Goal: Task Accomplishment & Management: Use online tool/utility

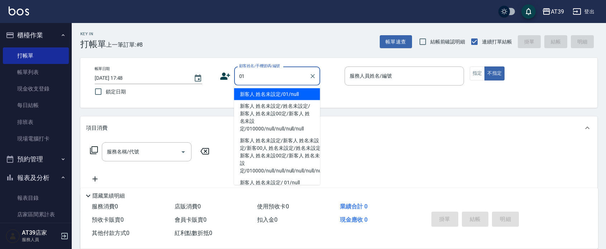
type input "新客人 姓名未設定/01/null"
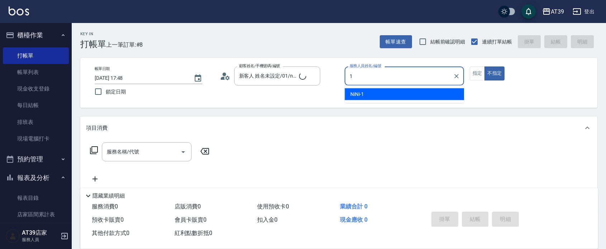
type input "NiNi-1"
type button "false"
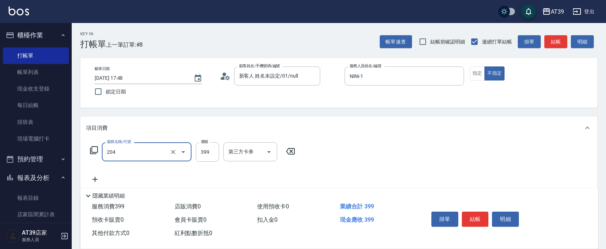
type input "A級洗+剪(204)"
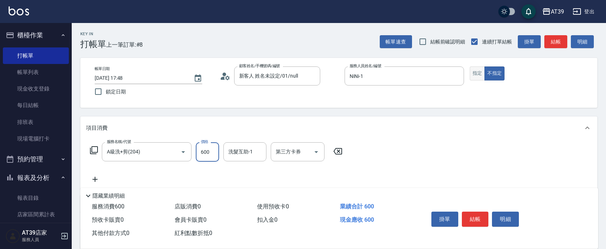
type input "600"
drag, startPoint x: 478, startPoint y: 66, endPoint x: 488, endPoint y: 63, distance: 10.7
click at [478, 66] on button "指定" at bounding box center [477, 73] width 15 height 14
click at [562, 44] on button "結帳" at bounding box center [556, 41] width 23 height 13
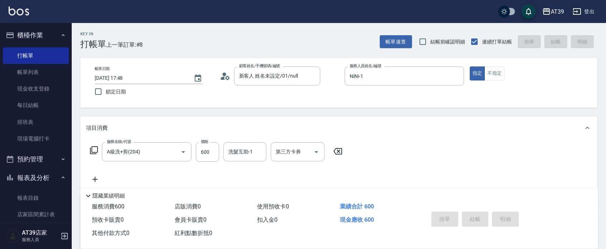
type input "2025/08/16 18:40"
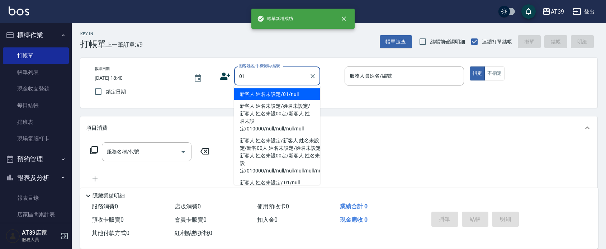
type input "新客人 姓名未設定/01/null"
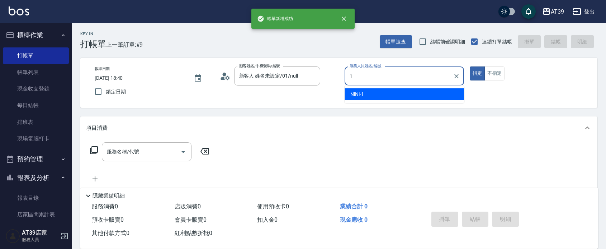
type input "NiNi-1"
type button "true"
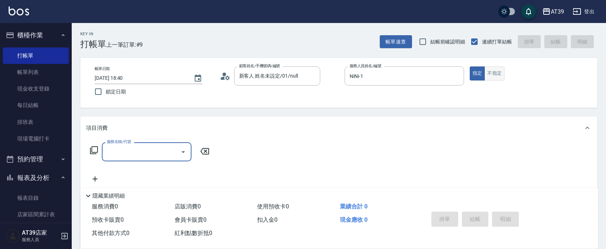
click at [492, 69] on button "不指定" at bounding box center [495, 73] width 20 height 14
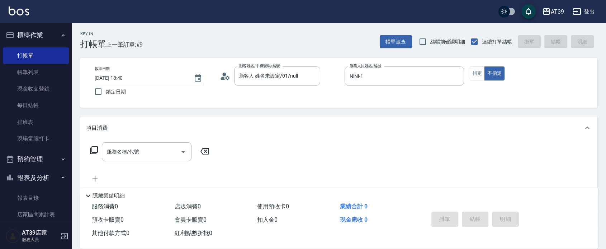
click at [97, 149] on icon at bounding box center [94, 150] width 8 height 8
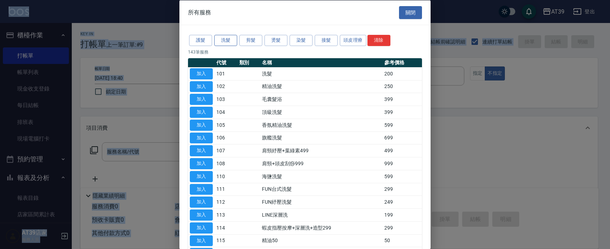
click at [222, 38] on button "洗髮" at bounding box center [225, 40] width 23 height 11
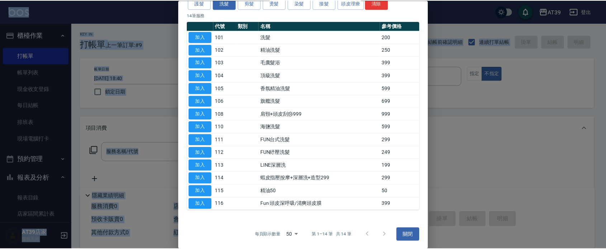
scroll to position [38, 0]
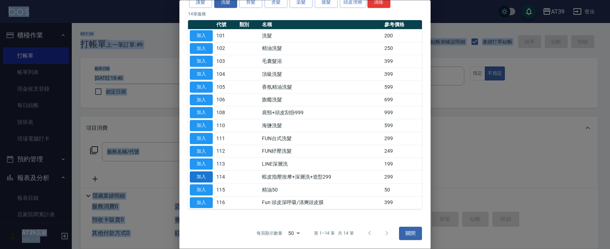
click at [205, 179] on button "加入" at bounding box center [201, 176] width 23 height 11
type input "蝦皮指壓按摩+深層洗+造型299(114)"
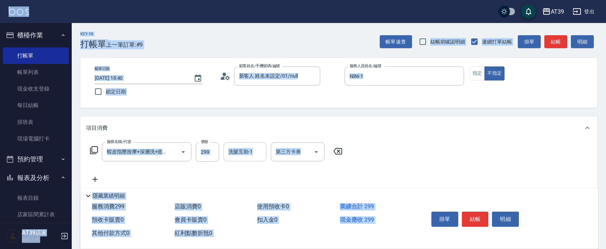
click at [248, 153] on div "洗髮互助-1 洗髮互助-1" at bounding box center [244, 151] width 43 height 19
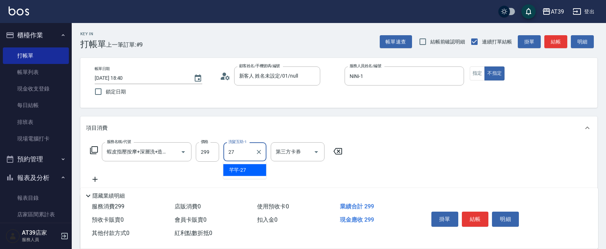
type input "芊芊-27"
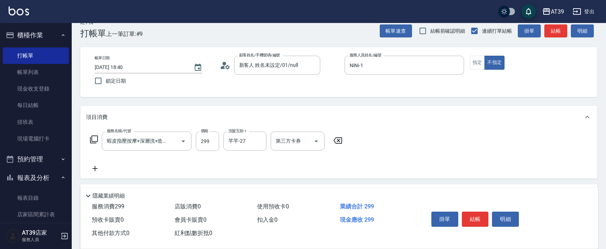
scroll to position [100, 0]
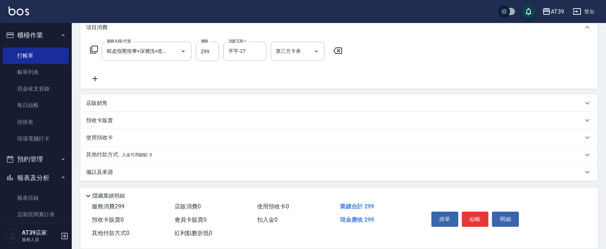
drag, startPoint x: 221, startPoint y: 117, endPoint x: 223, endPoint y: 192, distance: 75.0
click at [81, 152] on div "其他付款方式 入金可用餘額: 0" at bounding box center [338, 154] width 517 height 17
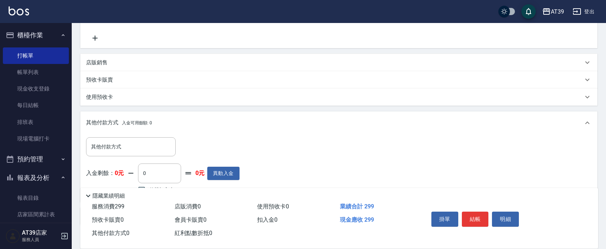
scroll to position [185, 0]
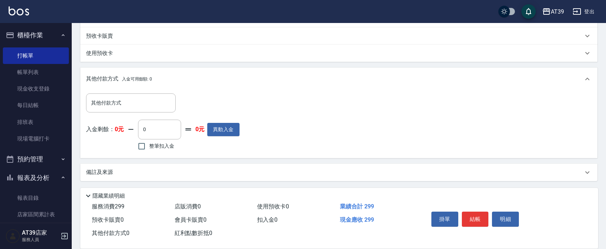
drag, startPoint x: 197, startPoint y: 121, endPoint x: 209, endPoint y: 185, distance: 65.4
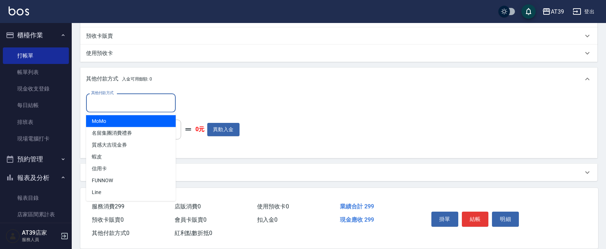
click at [140, 104] on input "其他付款方式" at bounding box center [130, 103] width 83 height 13
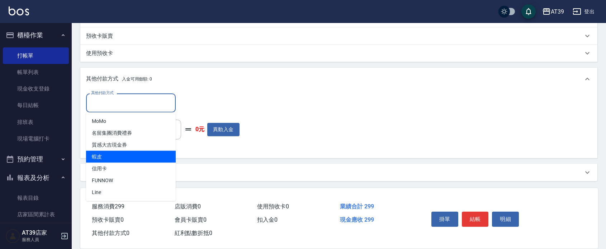
click at [127, 155] on span "蝦皮" at bounding box center [131, 157] width 90 height 12
type input "蝦皮"
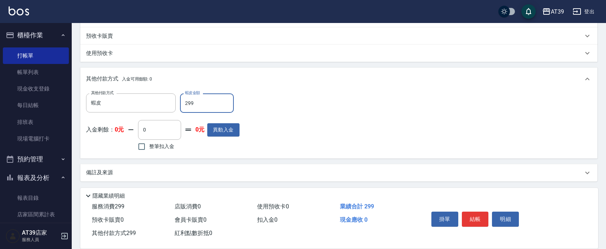
type input "299"
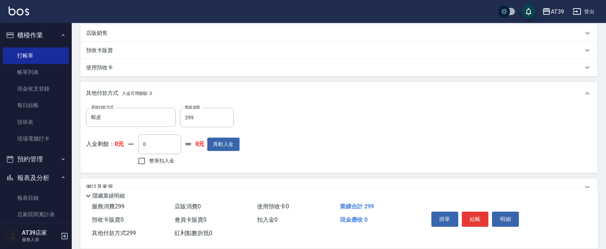
scroll to position [0, 0]
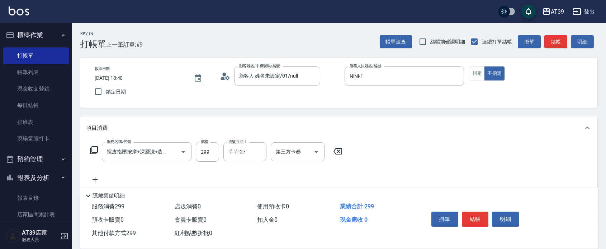
drag, startPoint x: 557, startPoint y: 183, endPoint x: 585, endPoint y: 54, distance: 131.8
click at [563, 38] on button "結帳" at bounding box center [556, 41] width 23 height 13
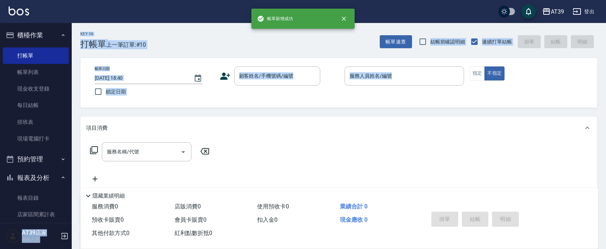
drag, startPoint x: 72, startPoint y: 70, endPoint x: 86, endPoint y: 130, distance: 61.3
click at [86, 130] on div "帳單新增成功 AT39 登出 櫃檯作業 打帳單 帳單列表 現金收支登錄 每日結帳 排班表 現場電腦打卡 預約管理 預約管理 單日預約紀錄 單週預約紀錄 報表及…" at bounding box center [303, 174] width 606 height 349
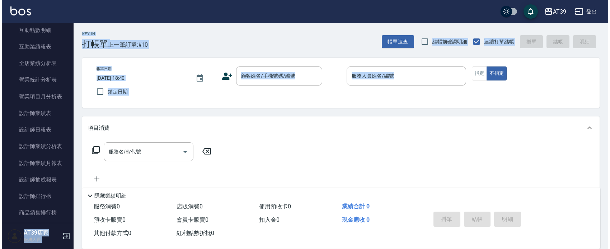
scroll to position [297, 0]
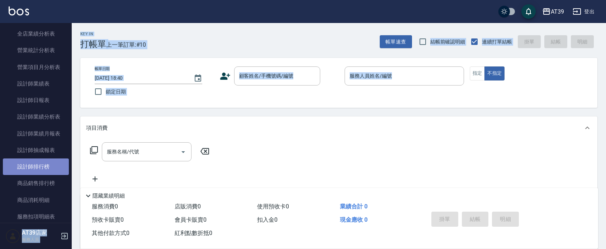
click at [57, 166] on link "設計師排行榜" at bounding box center [36, 166] width 66 height 17
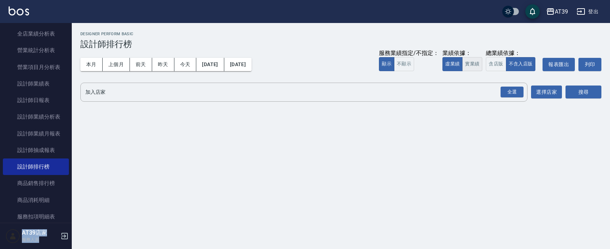
click at [469, 62] on button "實業績" at bounding box center [472, 64] width 20 height 14
click at [517, 92] on div "全選" at bounding box center [511, 91] width 23 height 11
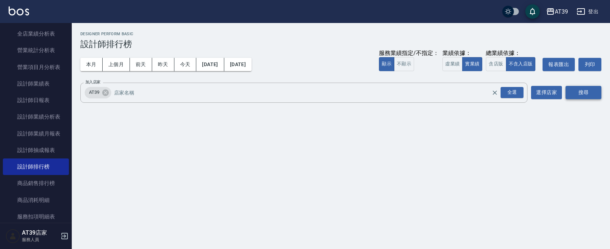
click at [584, 89] on button "搜尋" at bounding box center [583, 92] width 36 height 13
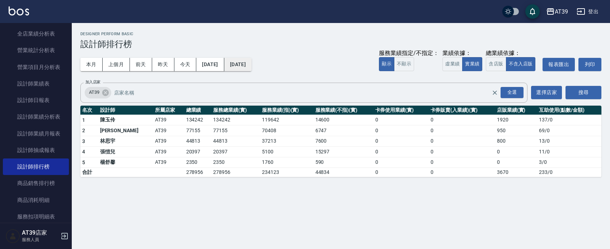
click at [251, 63] on button "2025/08/16" at bounding box center [237, 64] width 27 height 13
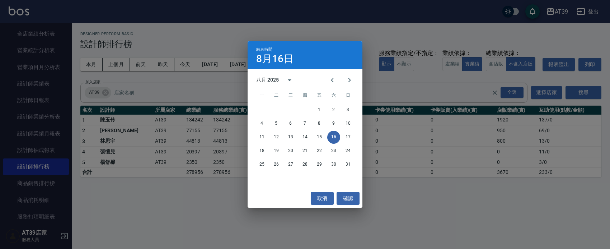
click at [180, 212] on div "結束時間 8月16日 八月 2025 一 二 三 四 五 六 日 1 2 3 4 5 6 7 8 9 10 11 12 13 14 15 16 17 18 1…" at bounding box center [305, 124] width 610 height 249
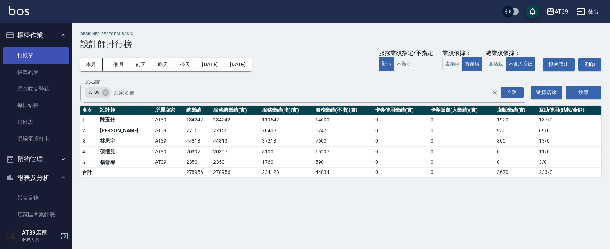
click at [47, 63] on link "打帳單" at bounding box center [36, 55] width 66 height 17
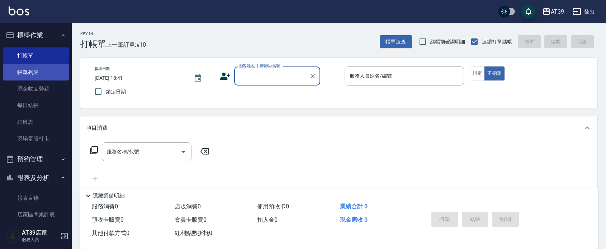
click at [50, 65] on link "帳單列表" at bounding box center [36, 72] width 66 height 17
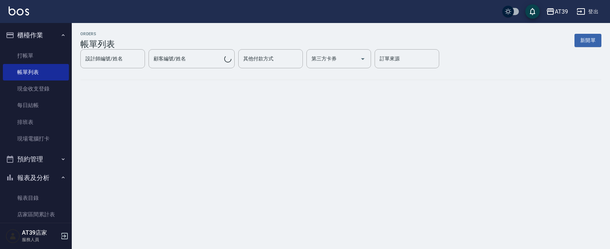
click at [20, 12] on img at bounding box center [19, 10] width 20 height 9
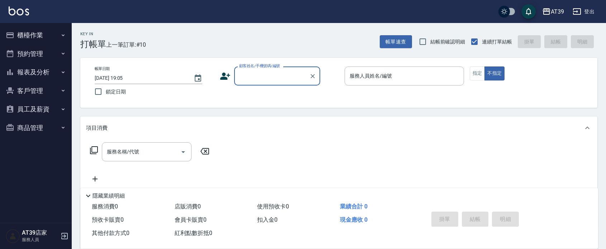
click at [251, 74] on input "顧客姓名/手機號碼/編號" at bounding box center [271, 76] width 69 height 13
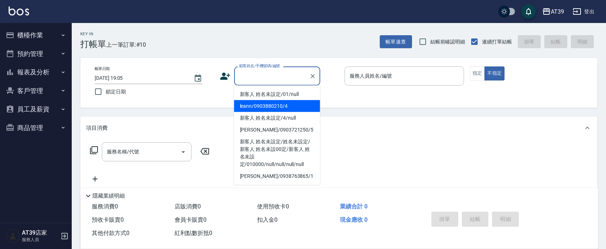
click at [260, 100] on li "leann/0903880210/4" at bounding box center [277, 106] width 86 height 12
type input "leann/0903880210/4"
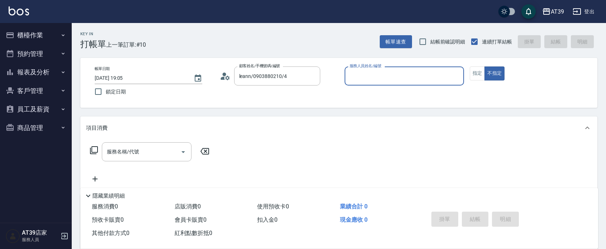
type input "Leann-4"
click at [90, 155] on div "服務名稱/代號 服務名稱/代號" at bounding box center [150, 151] width 128 height 19
click at [92, 149] on icon at bounding box center [94, 150] width 8 height 8
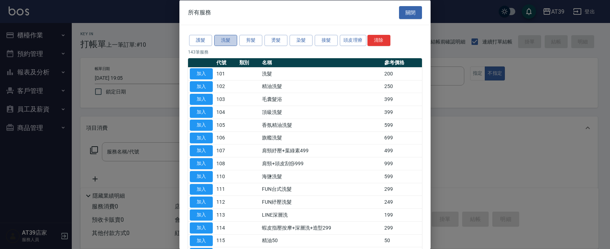
click at [221, 42] on button "洗髮" at bounding box center [225, 40] width 23 height 11
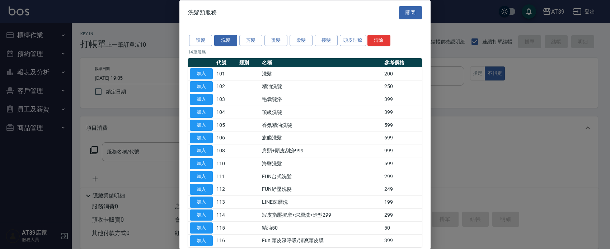
scroll to position [38, 0]
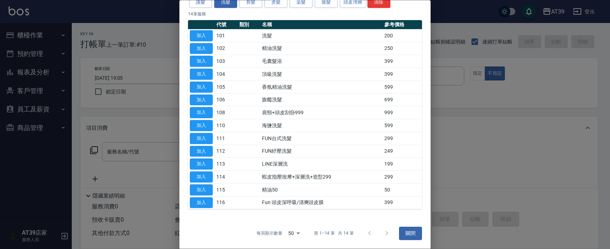
drag, startPoint x: 196, startPoint y: 202, endPoint x: 303, endPoint y: 189, distance: 108.4
click at [303, 189] on tbody "加入 101 洗髮 200 加入 102 精油洗髮 250 加入 103 毛囊髮浴 399 加入 104 頂級洗髮 399 加入 105 香氛精油洗髮 599…" at bounding box center [305, 119] width 234 height 180
drag, startPoint x: 295, startPoint y: 184, endPoint x: 289, endPoint y: 189, distance: 8.1
click at [289, 189] on td "精油50" at bounding box center [321, 189] width 122 height 13
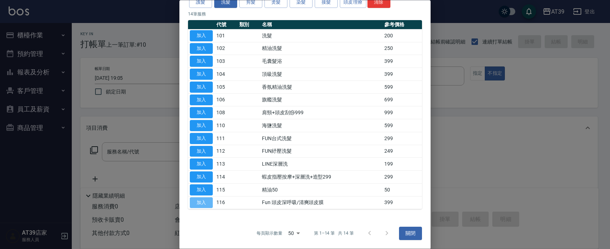
drag, startPoint x: 193, startPoint y: 203, endPoint x: 273, endPoint y: 106, distance: 125.7
click at [273, 109] on tbody "加入 101 洗髮 200 加入 102 精油洗髮 250 加入 103 毛囊髮浴 399 加入 104 頂級洗髮 399 加入 105 香氛精油洗髮 599…" at bounding box center [305, 119] width 234 height 180
click at [248, 6] on button "剪髮" at bounding box center [250, 2] width 23 height 11
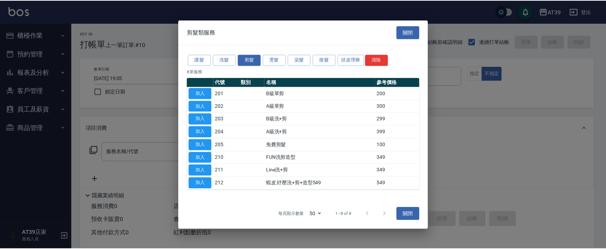
scroll to position [0, 0]
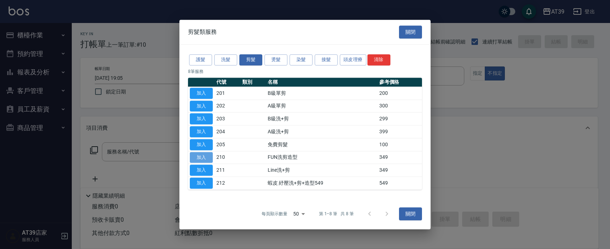
click at [207, 158] on button "加入" at bounding box center [201, 157] width 23 height 11
type input "FUN洗剪造型(210)"
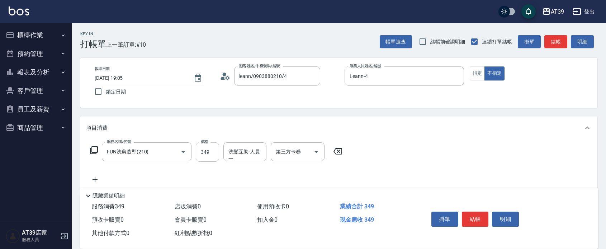
click at [207, 156] on input "349" at bounding box center [207, 151] width 23 height 19
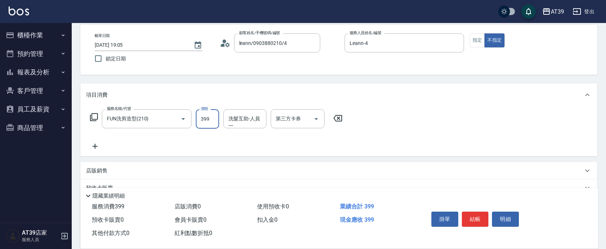
scroll to position [90, 0]
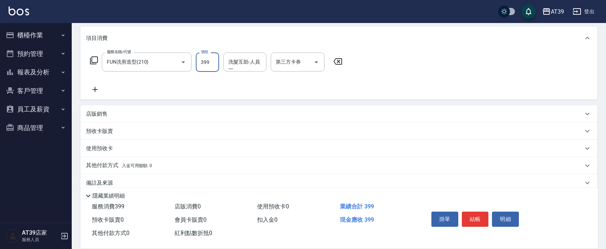
type input "399"
click at [131, 163] on span "入金可用餘額: 0" at bounding box center [137, 165] width 30 height 5
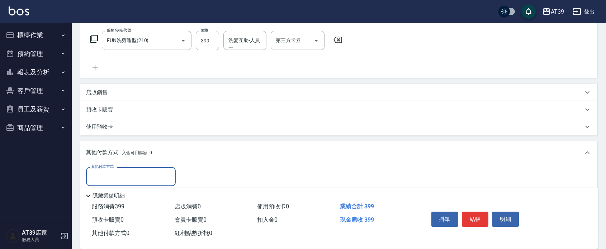
scroll to position [185, 0]
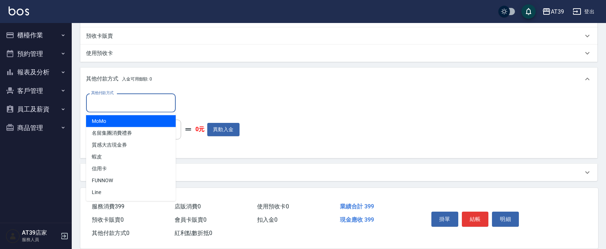
click at [101, 102] on input "其他付款方式" at bounding box center [130, 103] width 83 height 13
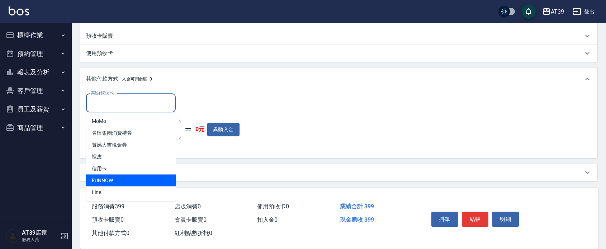
click at [132, 180] on span "FUNNOW" at bounding box center [131, 180] width 90 height 12
type input "FUNNOW"
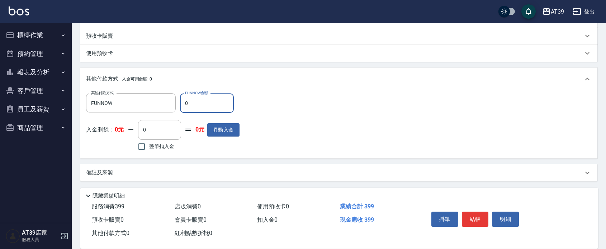
click at [190, 102] on input "0" at bounding box center [207, 102] width 54 height 19
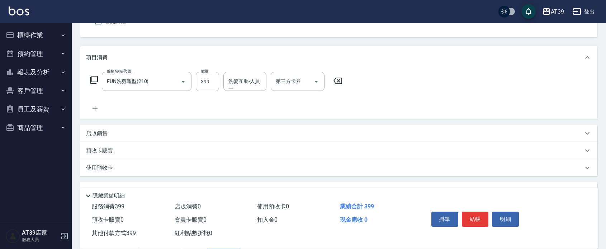
scroll to position [0, 0]
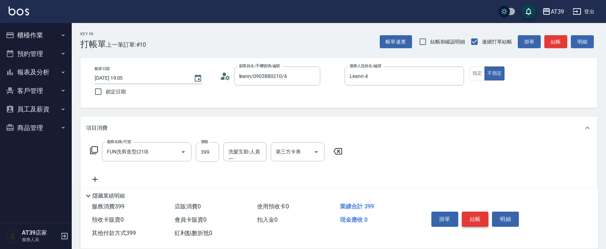
type input "399"
click at [469, 223] on button "結帳" at bounding box center [475, 218] width 27 height 15
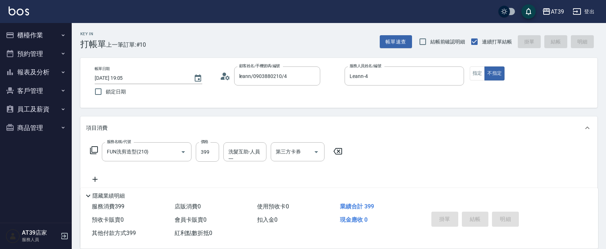
type input "2025/08/16 19:06"
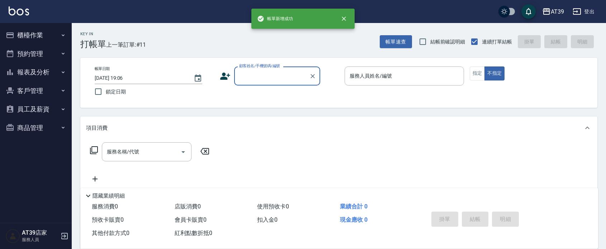
click at [38, 74] on button "報表及分析" at bounding box center [36, 72] width 66 height 19
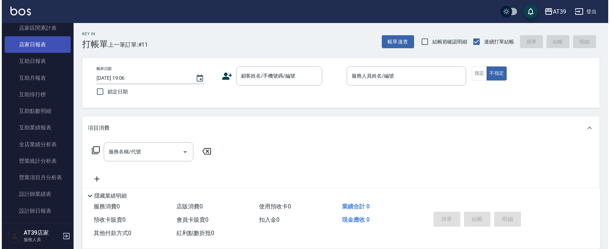
scroll to position [179, 0]
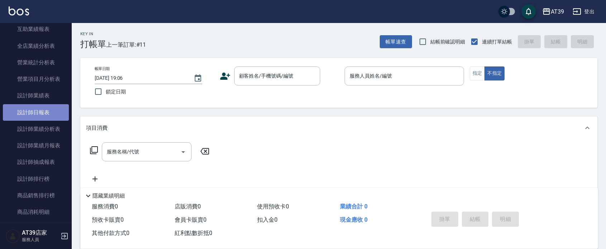
click at [42, 110] on link "設計師日報表" at bounding box center [36, 112] width 66 height 17
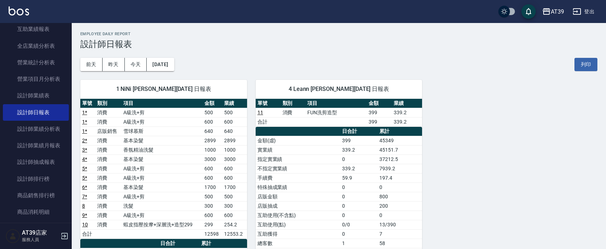
click at [17, 4] on div "AT39 登出" at bounding box center [303, 11] width 606 height 23
click at [20, 6] on img at bounding box center [19, 10] width 20 height 9
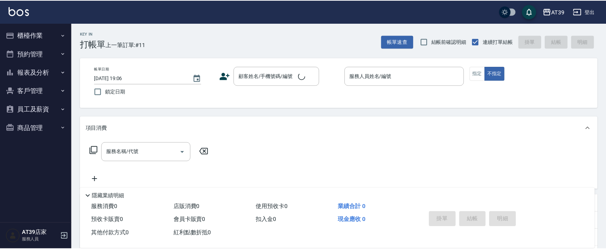
scroll to position [63, 0]
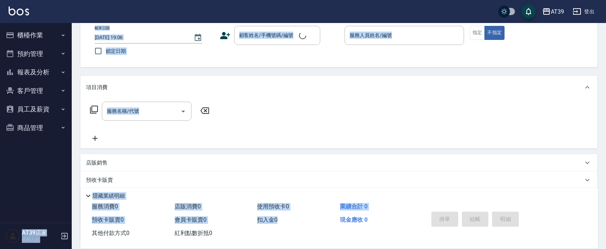
drag, startPoint x: 347, startPoint y: 8, endPoint x: 155, endPoint y: 266, distance: 322.0
click at [155, 248] on html "AT39 登出 櫃檯作業 打帳單 帳單列表 現金收支登錄 每日結帳 排班表 現場電腦打卡 預約管理 預約管理 單日預約紀錄 單週預約紀錄 報表及分析 報表目錄…" at bounding box center [303, 133] width 606 height 349
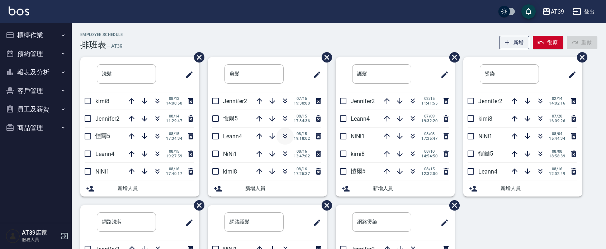
click at [283, 131] on button "button" at bounding box center [285, 135] width 17 height 17
